Goal: Information Seeking & Learning: Learn about a topic

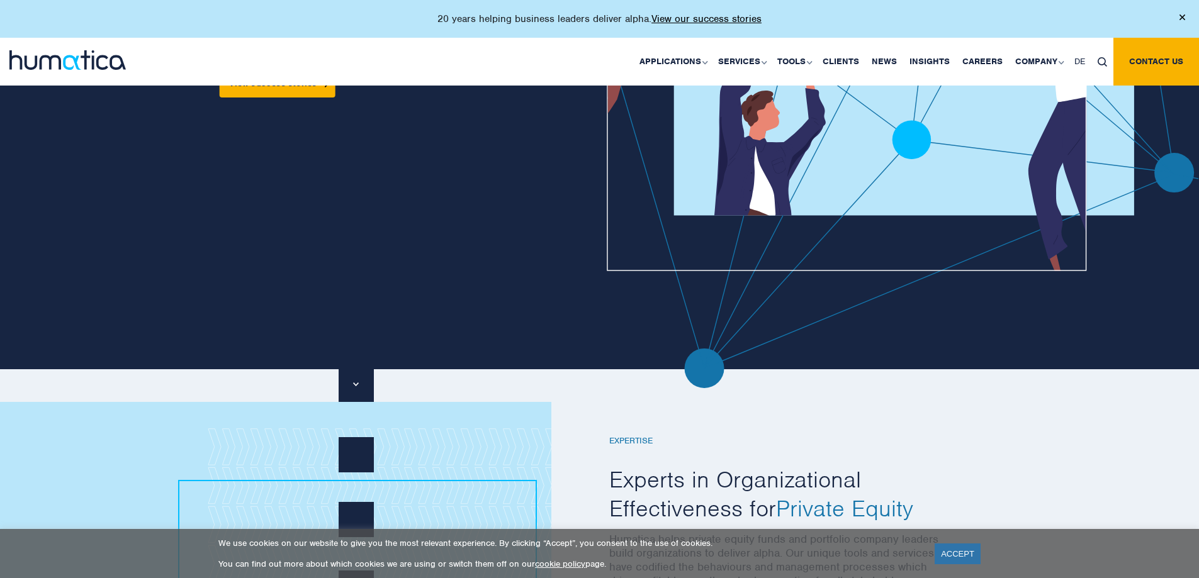
scroll to position [441, 0]
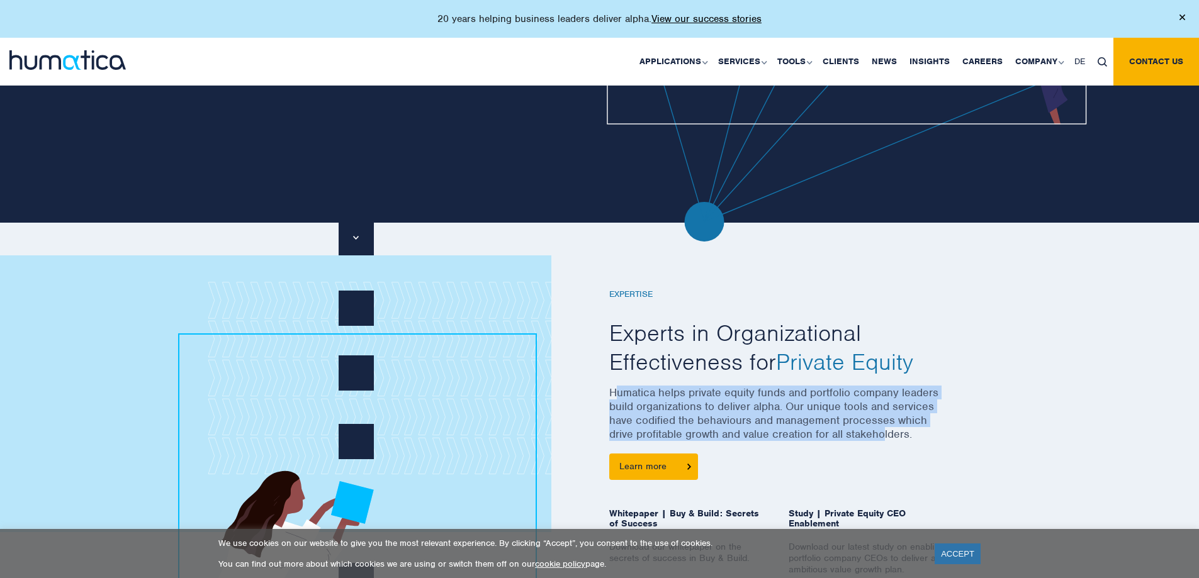
drag, startPoint x: 663, startPoint y: 398, endPoint x: 812, endPoint y: 436, distance: 154.6
click at [876, 436] on p "Humatica helps private equity funds and portfolio company leaders build organiz…" at bounding box center [779, 420] width 340 height 68
click at [812, 436] on p "Humatica helps private equity funds and portfolio company leaders build organiz…" at bounding box center [779, 420] width 340 height 68
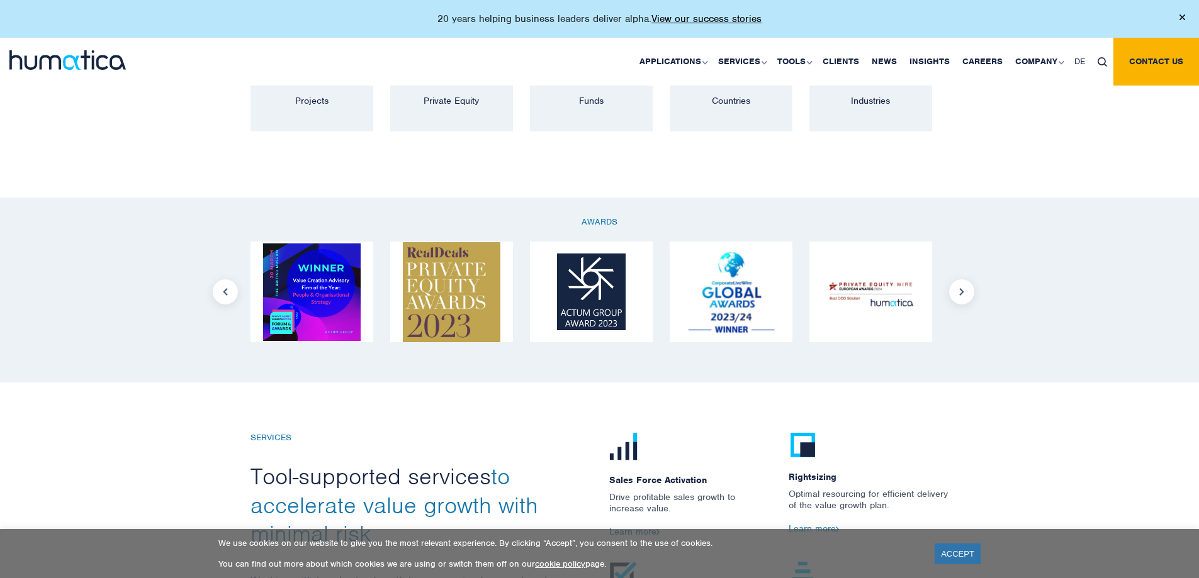
scroll to position [1322, 0]
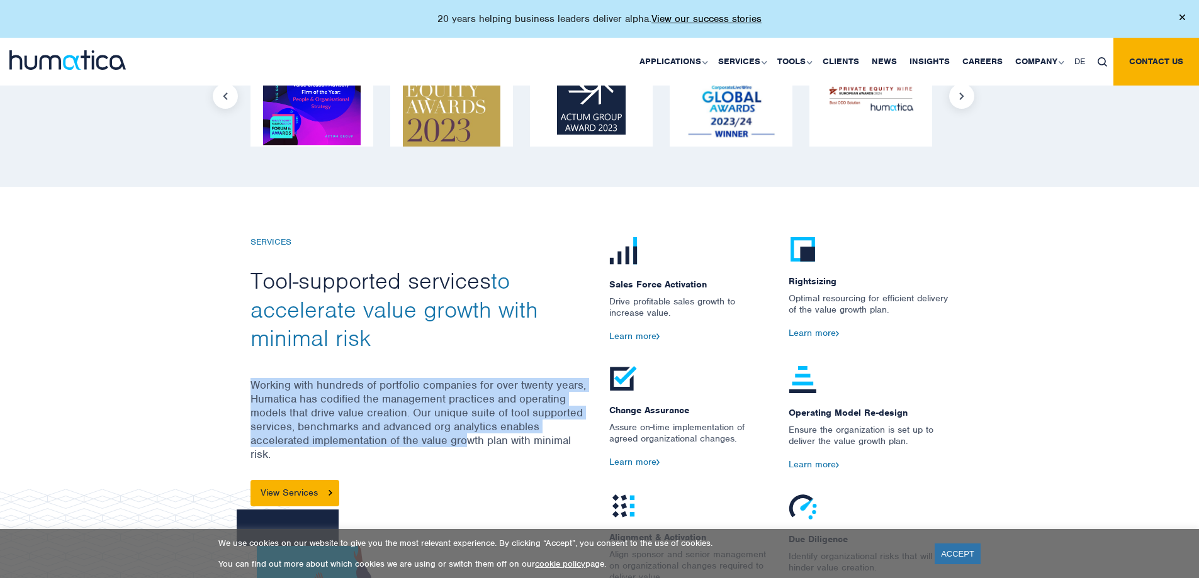
drag, startPoint x: 252, startPoint y: 388, endPoint x: 468, endPoint y: 436, distance: 221.0
click at [468, 436] on p "Working with hundreds of portfolio companies for over twenty years, Humatica ha…" at bounding box center [420, 429] width 340 height 102
click at [410, 436] on p "Working with hundreds of portfolio companies for over twenty years, Humatica ha…" at bounding box center [420, 429] width 340 height 102
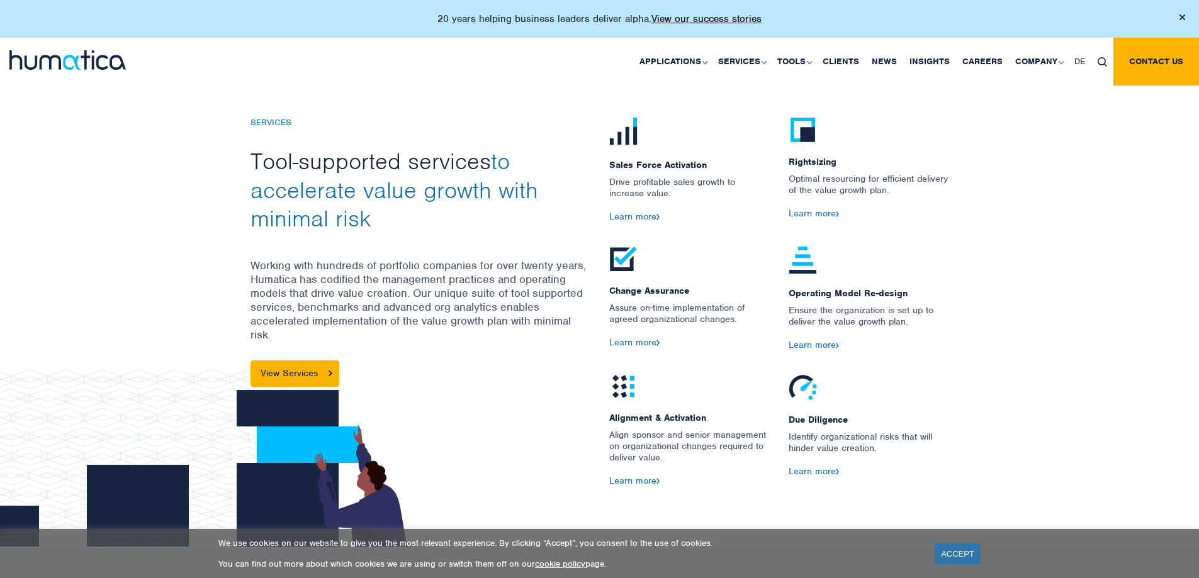
scroll to position [1468, 0]
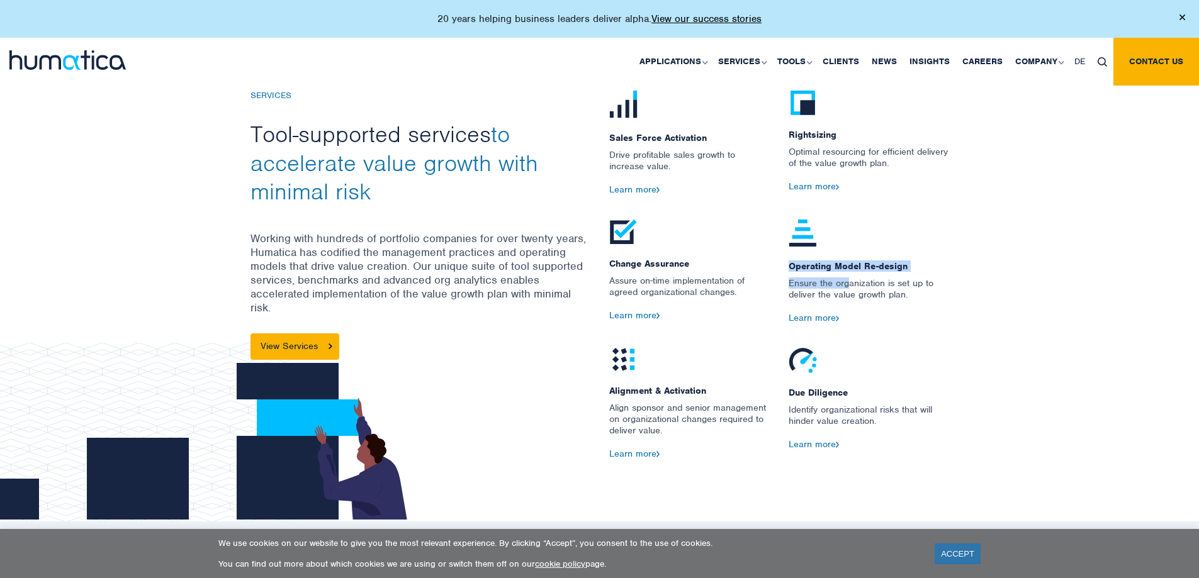
drag, startPoint x: 786, startPoint y: 280, endPoint x: 823, endPoint y: 287, distance: 37.2
click at [846, 285] on div "Operating Model Re-design Ensure the organization is set up to deliver the valu…" at bounding box center [868, 284] width 179 height 128
click at [821, 288] on p "Ensure the organization is set up to deliver the value growth plan." at bounding box center [869, 295] width 160 height 35
drag, startPoint x: 805, startPoint y: 285, endPoint x: 851, endPoint y: 294, distance: 46.8
click at [857, 294] on p "Ensure the organization is set up to deliver the value growth plan." at bounding box center [869, 295] width 160 height 35
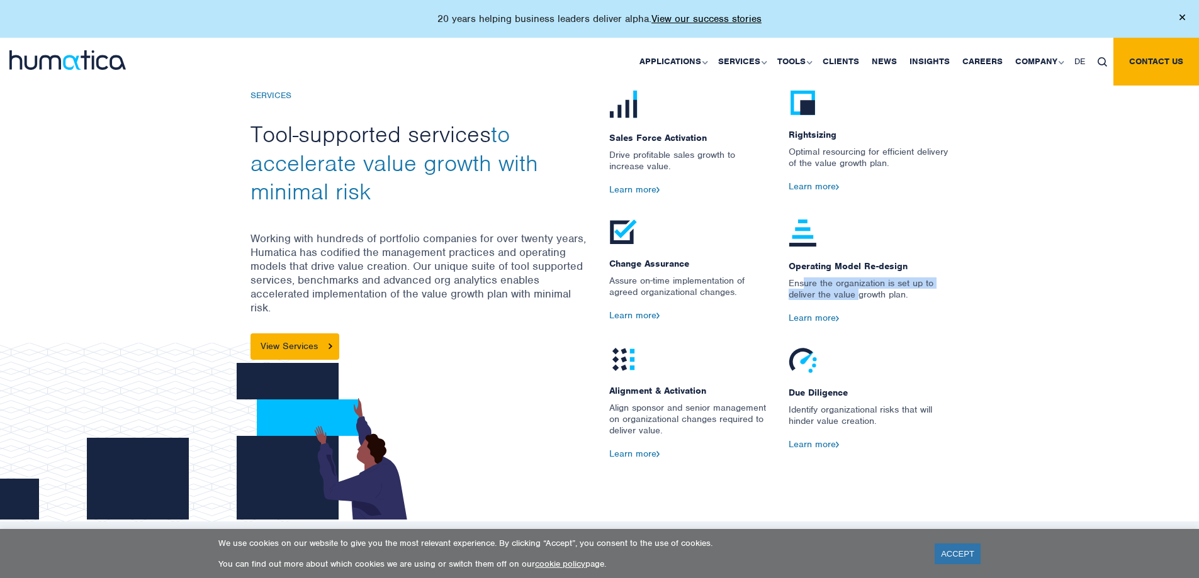
click at [835, 293] on p "Ensure the organization is set up to deliver the value growth plan." at bounding box center [869, 295] width 160 height 35
drag, startPoint x: 801, startPoint y: 406, endPoint x: 860, endPoint y: 420, distance: 60.8
click at [875, 423] on p "Identify organizational risks that will hinder value creation." at bounding box center [869, 421] width 160 height 35
click at [848, 420] on p "Identify organizational risks that will hinder value creation." at bounding box center [869, 421] width 160 height 35
drag, startPoint x: 612, startPoint y: 407, endPoint x: 661, endPoint y: 424, distance: 51.7
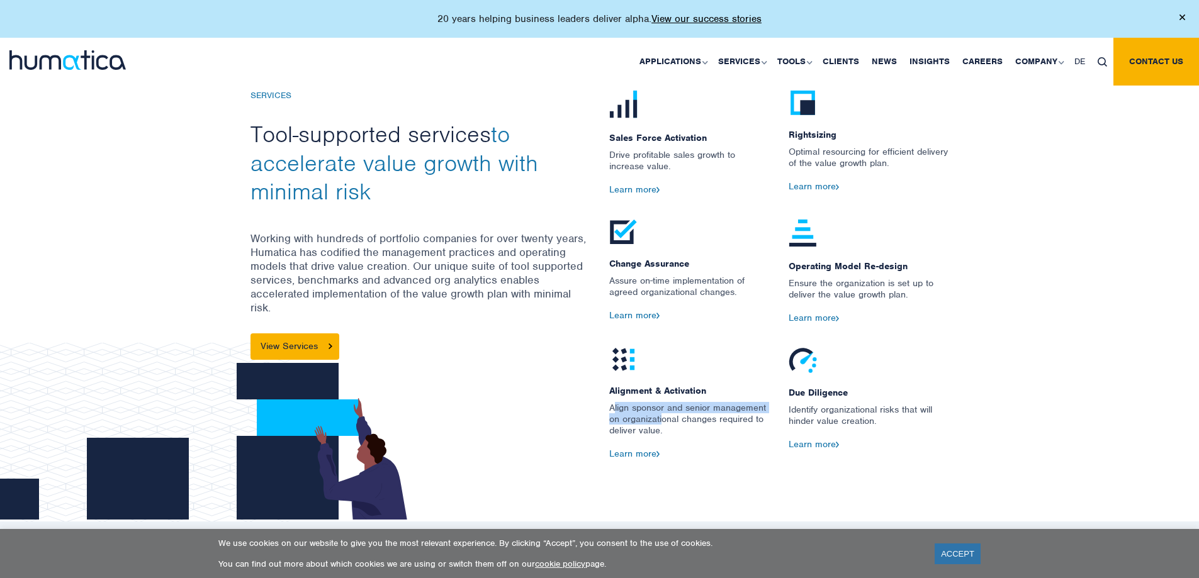
click at [661, 424] on p "Align sponsor and senior management on organizational changes required to deliv…" at bounding box center [689, 425] width 160 height 47
click at [640, 430] on p "Align sponsor and senior management on organizational changes required to deliv…" at bounding box center [689, 425] width 160 height 47
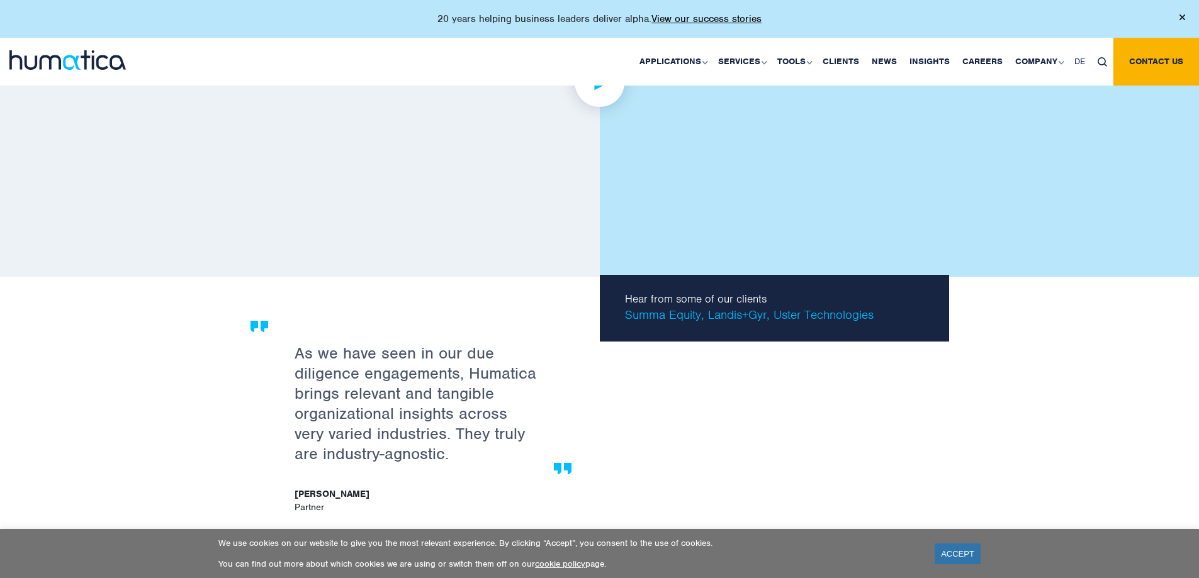
scroll to position [2203, 0]
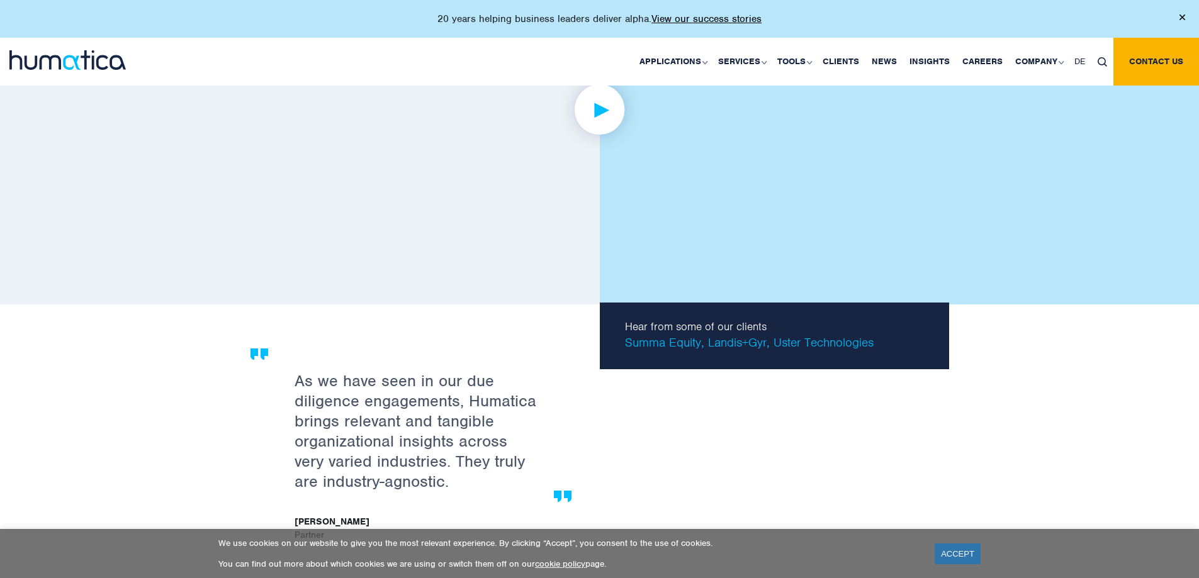
click at [614, 261] on link at bounding box center [599, 109] width 699 height 390
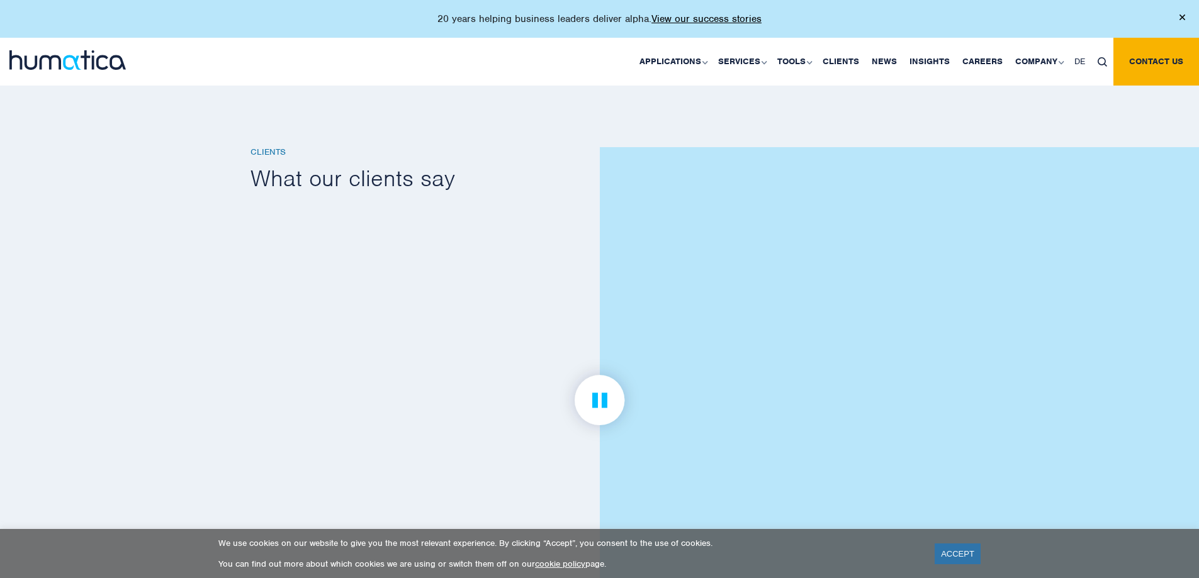
scroll to position [1909, 0]
click at [979, 559] on link "ACCEPT" at bounding box center [958, 554] width 46 height 21
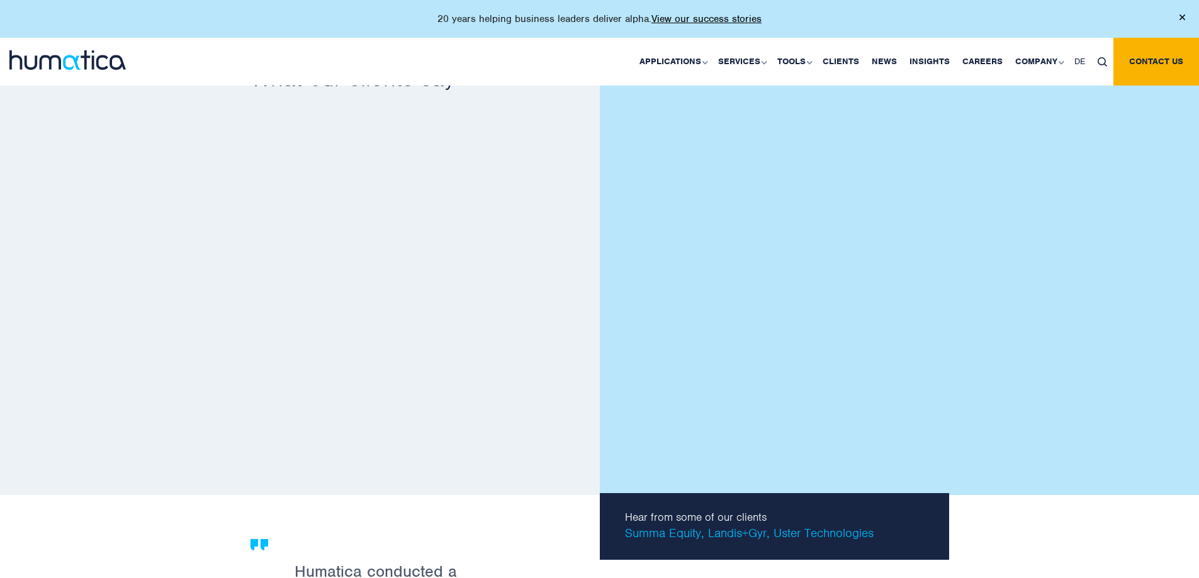
scroll to position [2021, 0]
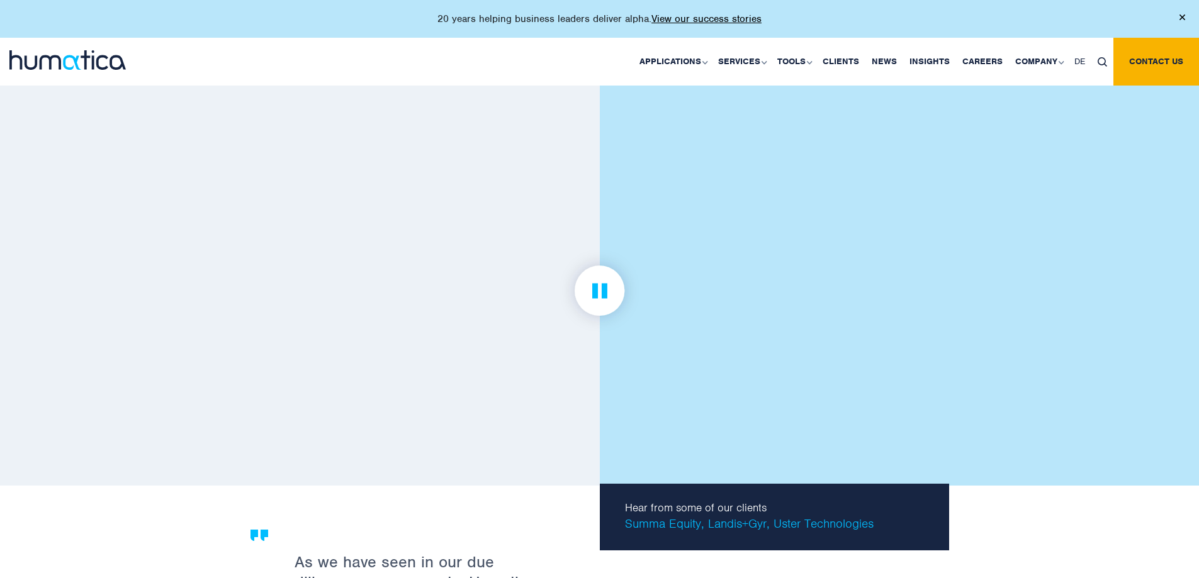
click at [597, 293] on img at bounding box center [600, 291] width 98 height 98
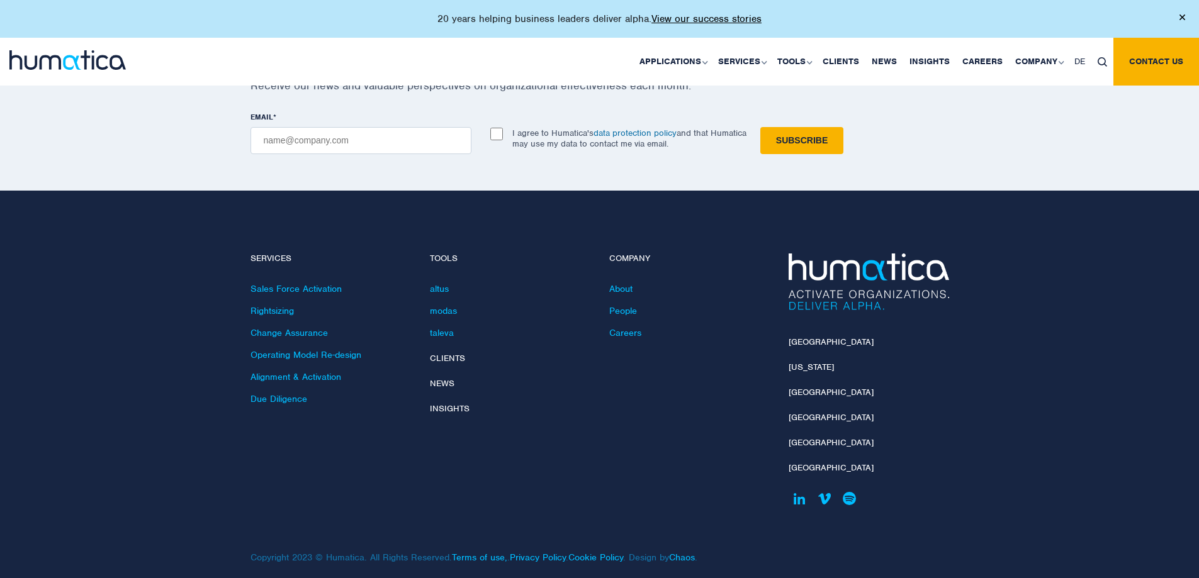
scroll to position [3740, 0]
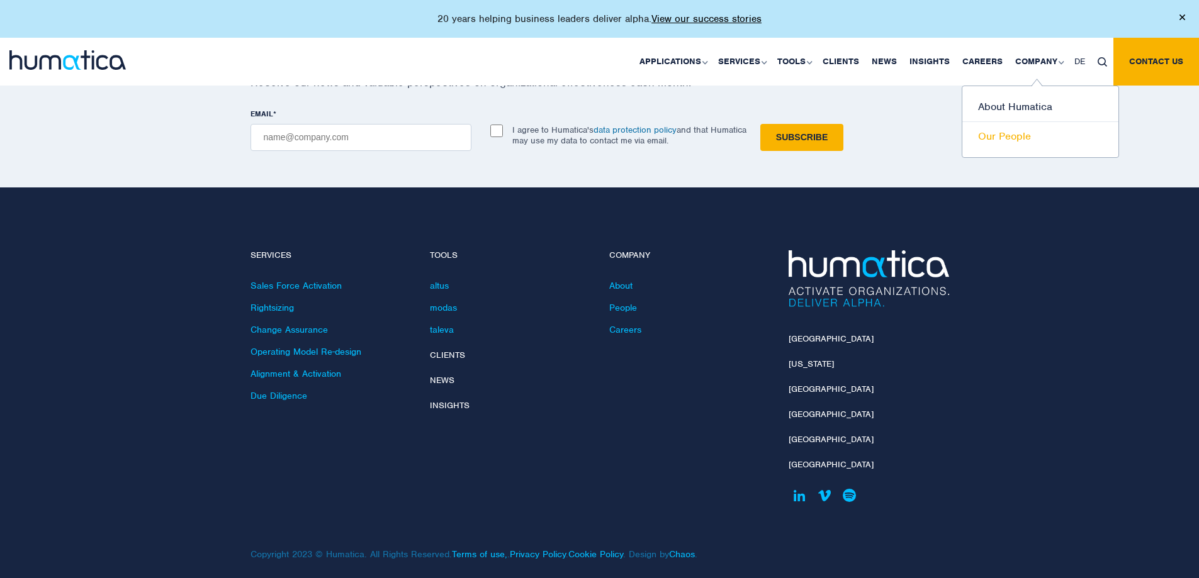
click at [1004, 137] on link "Our People" at bounding box center [1040, 136] width 156 height 29
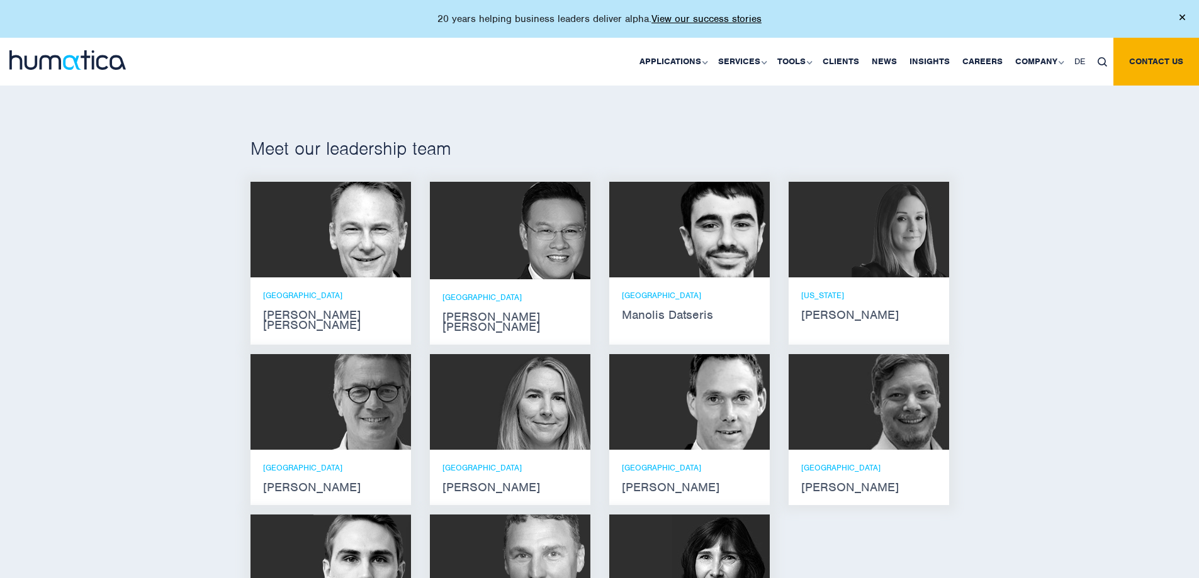
scroll to position [734, 0]
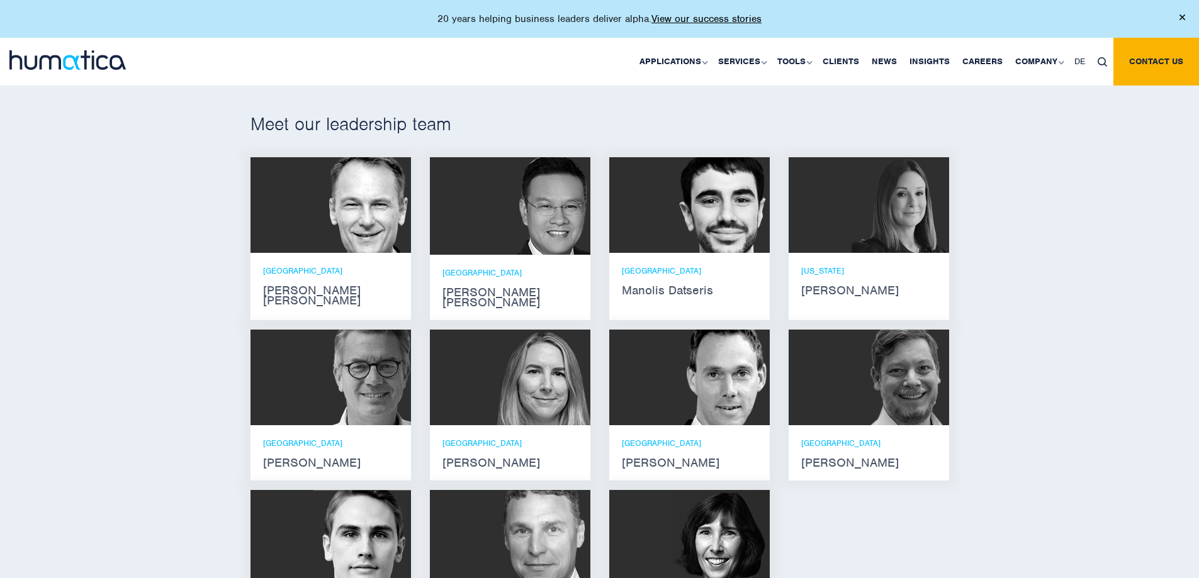
click at [692, 377] on img at bounding box center [721, 378] width 98 height 96
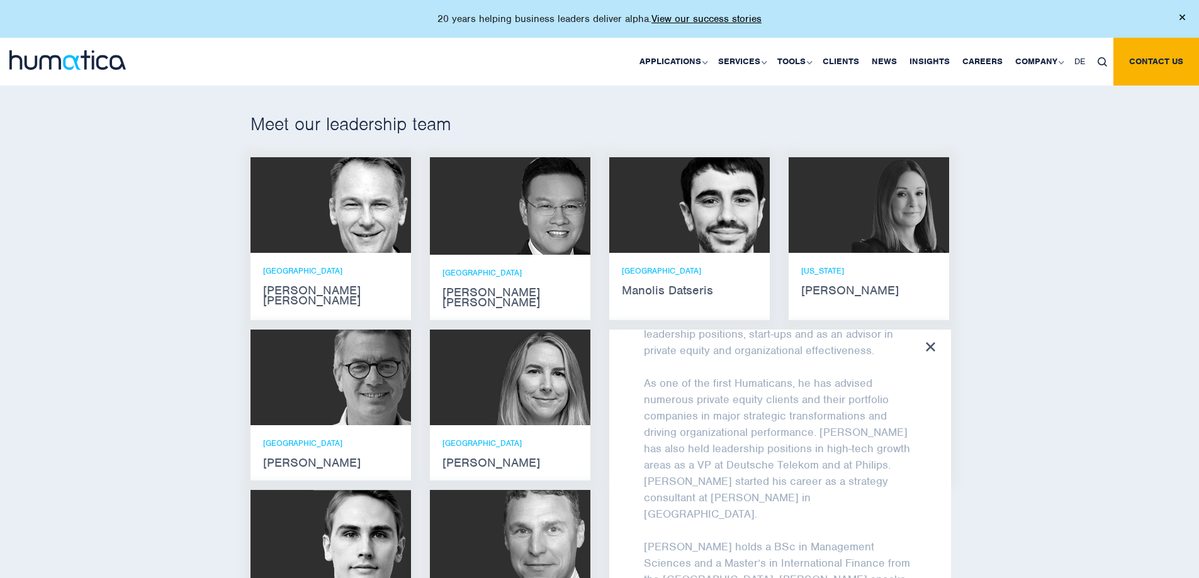
scroll to position [881, 0]
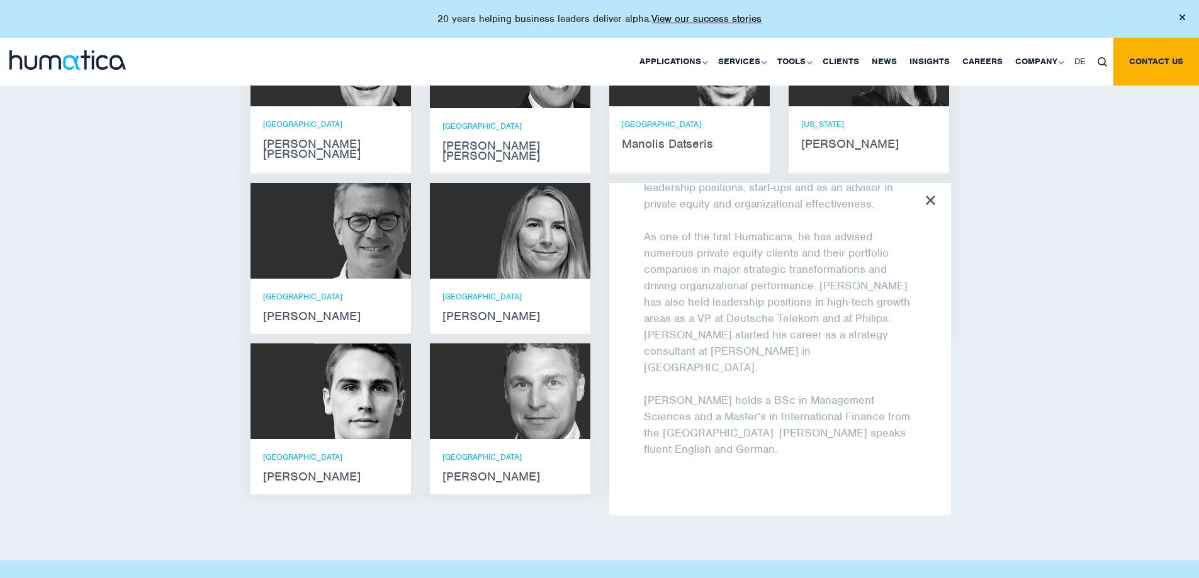
click at [639, 517] on div "Meet our leadership team [PERSON_NAME] [PERSON_NAME] He holds degrees in Electr…" at bounding box center [599, 234] width 1199 height 651
click at [580, 495] on div "Meet our leadership team [PERSON_NAME] [PERSON_NAME] He holds degrees in Electr…" at bounding box center [599, 234] width 1199 height 651
click at [928, 183] on div "[PERSON_NAME] [PERSON_NAME] is managing director at Humatica GmbH in [GEOGRAPHI…" at bounding box center [780, 349] width 342 height 332
click at [938, 183] on div "[PERSON_NAME] [PERSON_NAME] is managing director at Humatica GmbH in [GEOGRAPHI…" at bounding box center [780, 349] width 342 height 332
click at [926, 196] on icon at bounding box center [930, 200] width 9 height 9
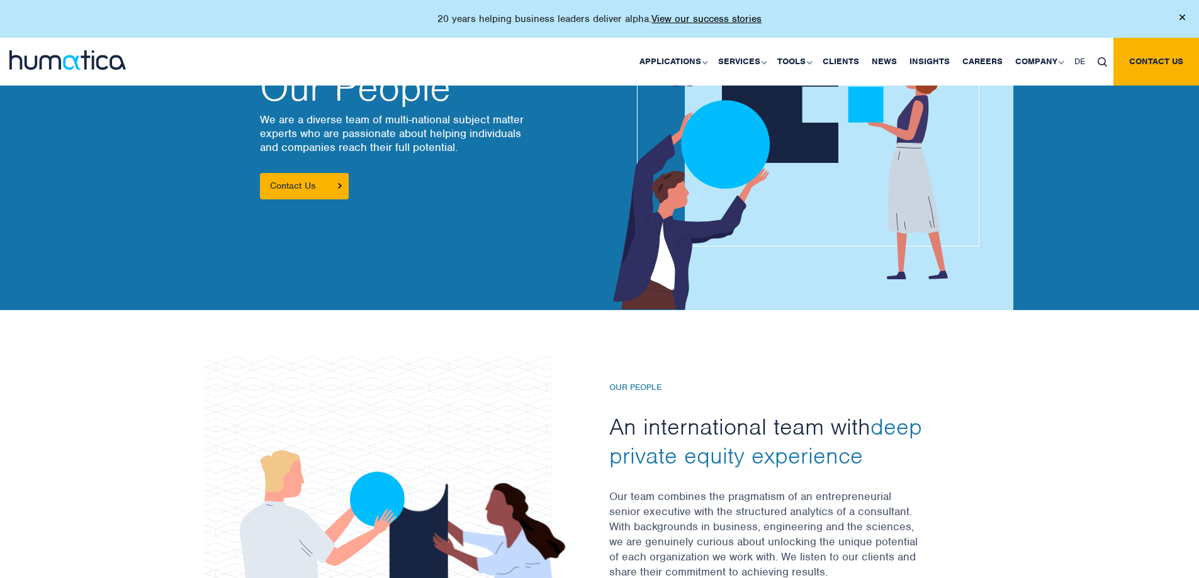
scroll to position [0, 0]
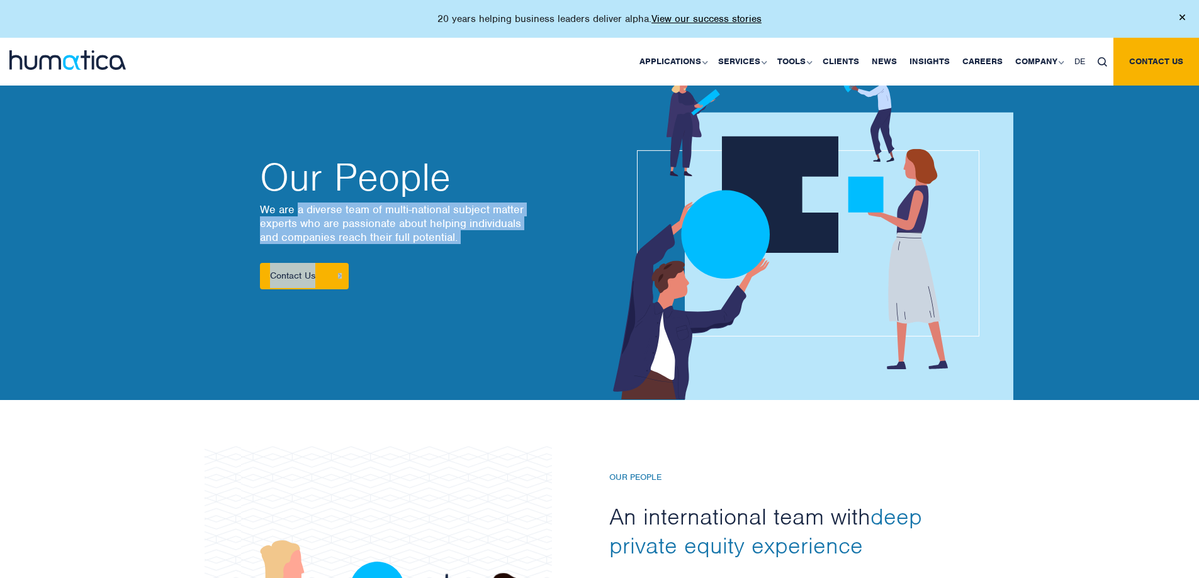
drag, startPoint x: 300, startPoint y: 212, endPoint x: 449, endPoint y: 248, distance: 154.0
click at [449, 248] on div "Our People We are a diverse team of multi-national subject matter experts who a…" at bounding box center [430, 224] width 340 height 131
click at [399, 227] on p "We are a diverse team of multi-national subject matter experts who are passiona…" at bounding box center [423, 224] width 327 height 42
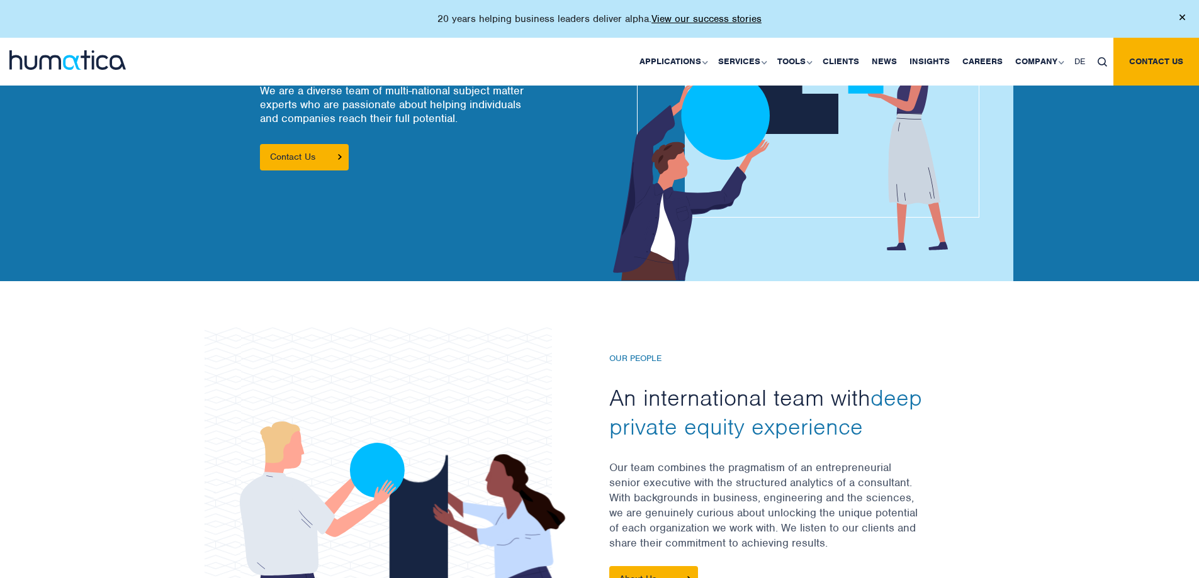
scroll to position [147, 0]
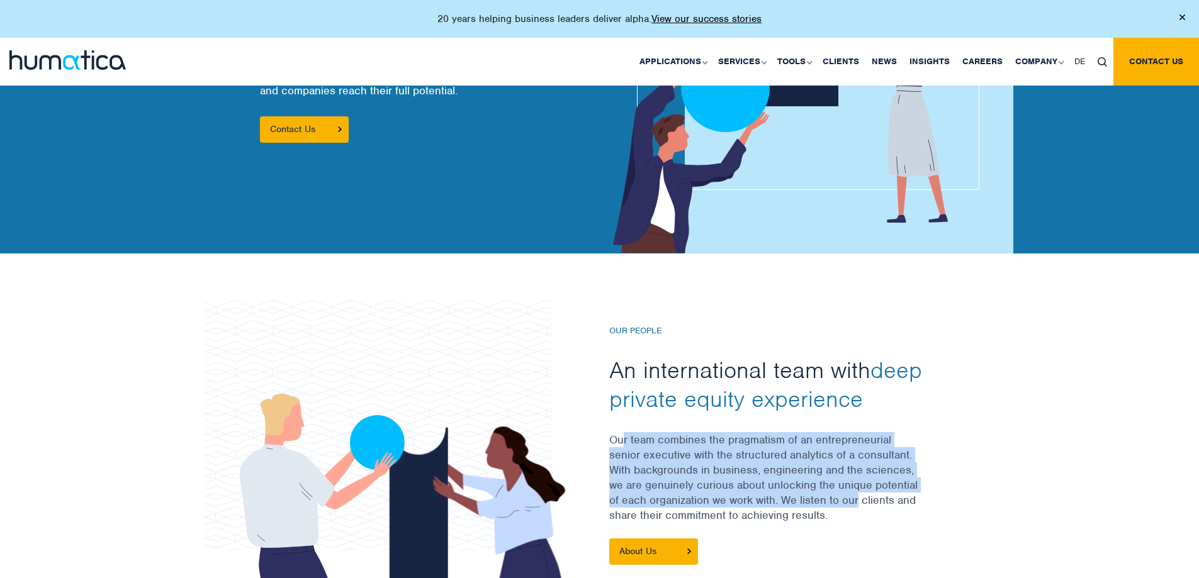
drag, startPoint x: 645, startPoint y: 439, endPoint x: 857, endPoint y: 495, distance: 218.8
click at [857, 495] on p "Our team combines the pragmatism of an entrepreneurial senior executive with th…" at bounding box center [779, 485] width 340 height 106
click at [804, 501] on p "Our team combines the pragmatism of an entrepreneurial senior executive with th…" at bounding box center [779, 485] width 340 height 106
